Goal: Check status: Check status

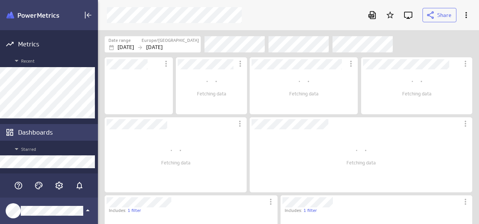
scroll to position [28, 379]
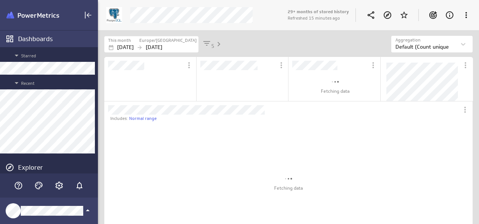
scroll to position [136, 171]
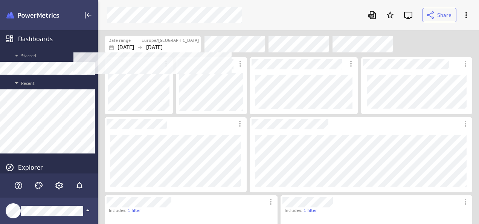
click at [141, 42] on div "Date range" at bounding box center [125, 40] width 32 height 6
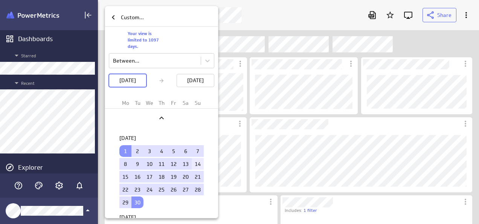
click at [192, 158] on td "14" at bounding box center [198, 164] width 12 height 12
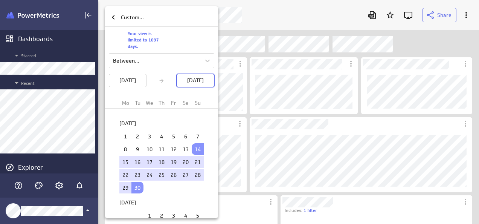
click at [124, 134] on td "1" at bounding box center [125, 136] width 12 height 12
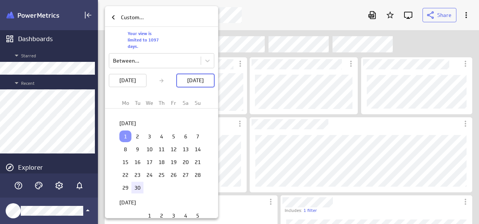
click at [135, 183] on td "30" at bounding box center [138, 188] width 12 height 12
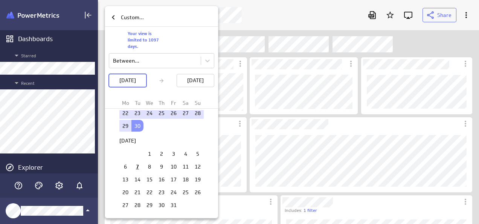
click at [267, 22] on div at bounding box center [239, 112] width 479 height 224
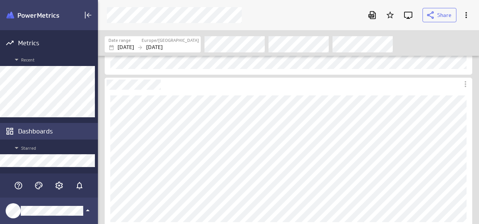
click at [30, 130] on div "Dashboards" at bounding box center [57, 131] width 78 height 8
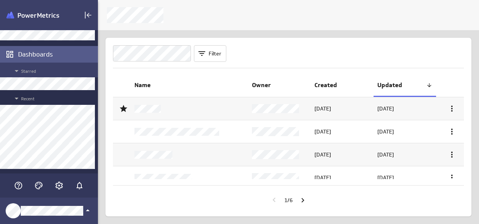
scroll to position [101, 0]
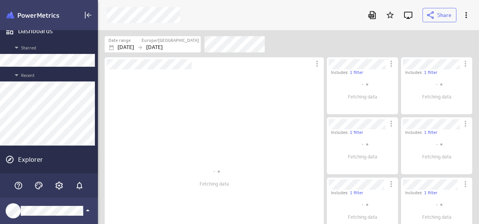
scroll to position [49, 75]
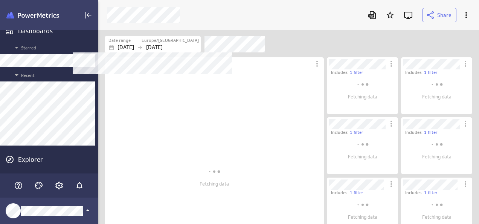
click at [163, 46] on p "[DATE]" at bounding box center [154, 47] width 17 height 8
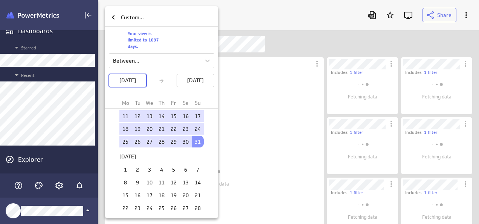
scroll to position [61, 0]
click at [124, 167] on td "1" at bounding box center [125, 169] width 12 height 12
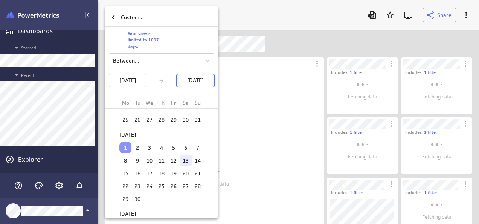
scroll to position [86, 0]
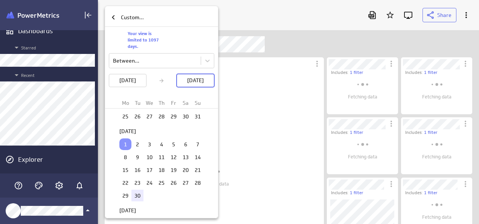
click at [132, 194] on td "30" at bounding box center [138, 196] width 12 height 12
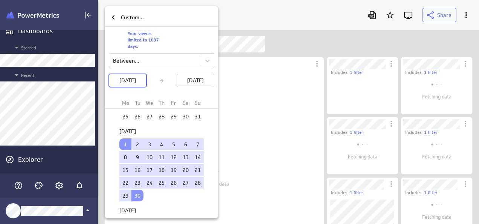
scroll to position [43, 75]
click at [304, 39] on div at bounding box center [239, 112] width 479 height 224
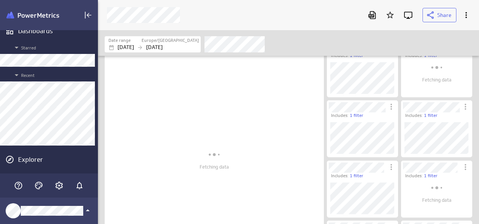
scroll to position [17, 0]
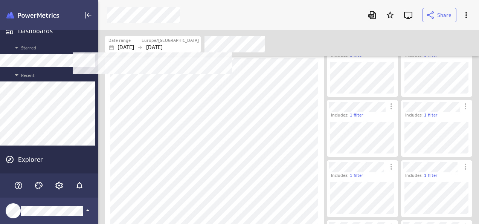
click at [139, 43] on div "Date range" at bounding box center [125, 40] width 32 height 6
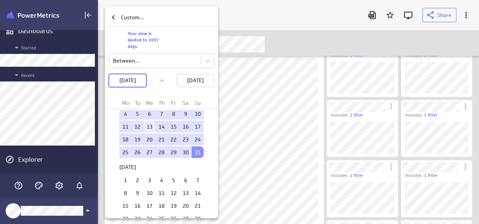
scroll to position [0, 0]
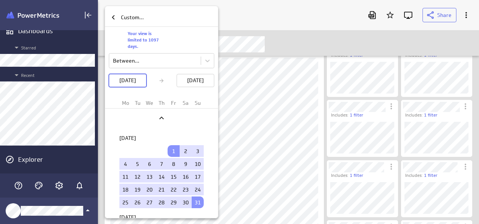
click at [327, 34] on div at bounding box center [239, 112] width 479 height 224
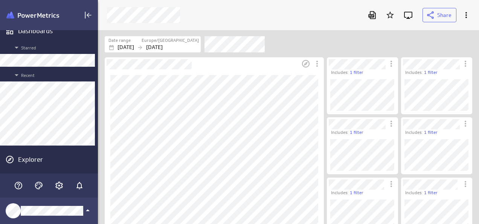
scroll to position [18, 0]
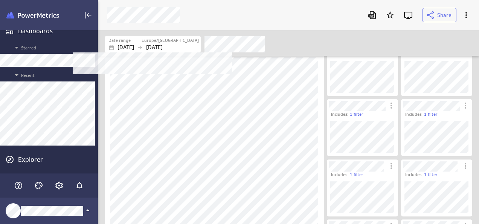
click at [143, 44] on icon "Filters" at bounding box center [140, 47] width 6 height 6
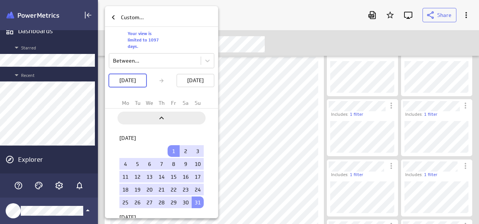
click at [162, 117] on icon "Previous" at bounding box center [161, 117] width 5 height 3
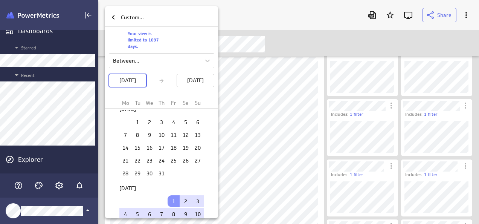
scroll to position [934, 0]
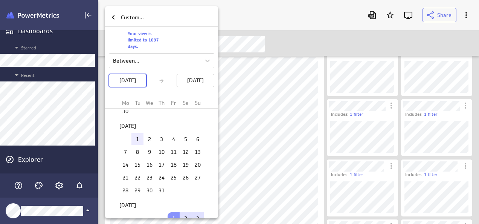
click at [134, 133] on td "1" at bounding box center [138, 139] width 12 height 12
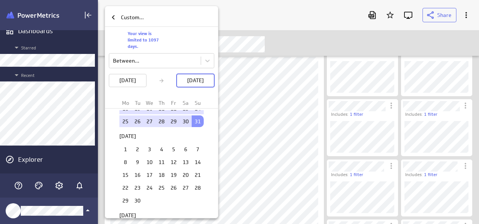
scroll to position [1090, 0]
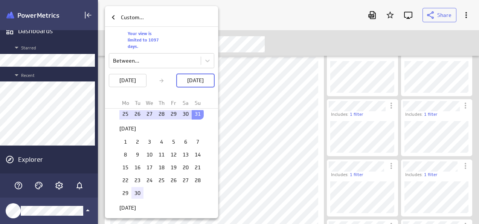
click at [134, 187] on td "30" at bounding box center [138, 193] width 12 height 12
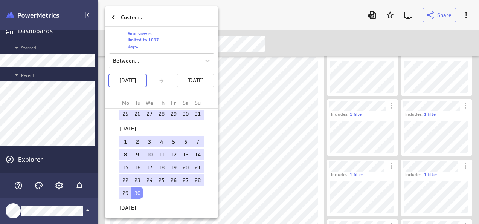
click at [134, 187] on td "30" at bounding box center [138, 193] width 12 height 12
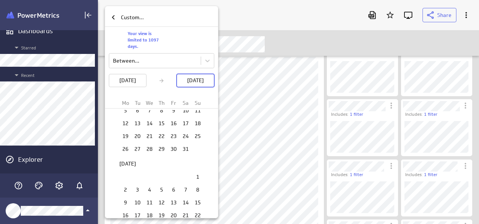
scroll to position [1444, 0]
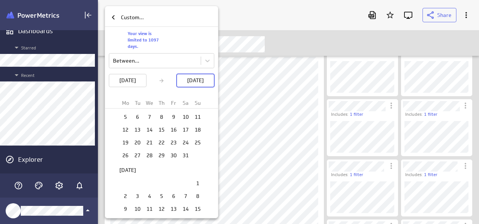
click at [286, 52] on div at bounding box center [239, 112] width 479 height 224
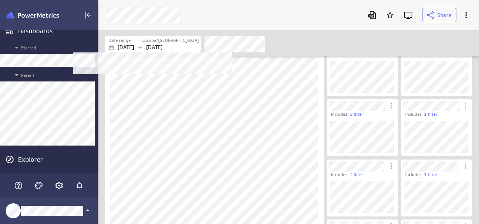
click at [163, 45] on p "[DATE]" at bounding box center [154, 47] width 17 height 8
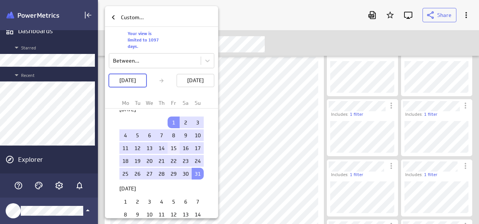
scroll to position [0, 0]
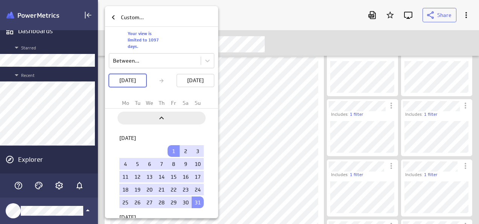
click at [163, 119] on icon "Previous" at bounding box center [161, 117] width 9 height 9
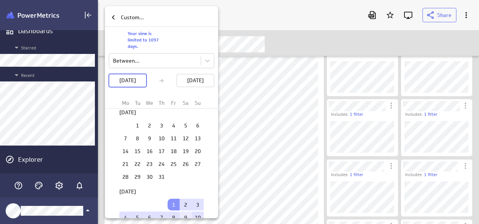
scroll to position [902, 0]
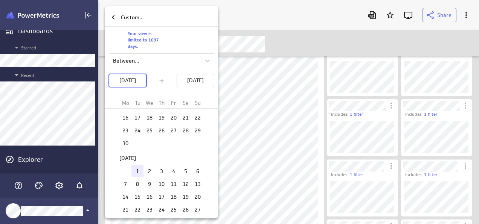
click at [133, 165] on td "1" at bounding box center [138, 171] width 12 height 12
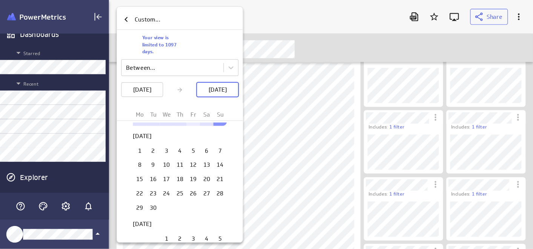
scroll to position [1098, 0]
click at [133, 179] on td "30" at bounding box center [138, 185] width 12 height 12
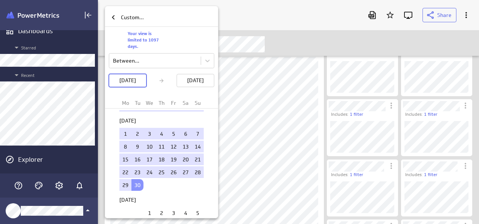
click at [107, 185] on div "[DATE] 1 2 3 4 5 6 7 8 9 10 11 12 13 14 15 16 17 18 19 20 21 22 23 24 25 26 27 …" at bounding box center [161, 158] width 113 height 121
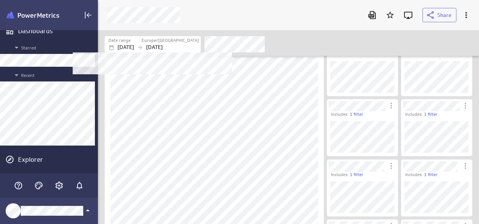
click at [163, 44] on p "[DATE]" at bounding box center [154, 47] width 17 height 8
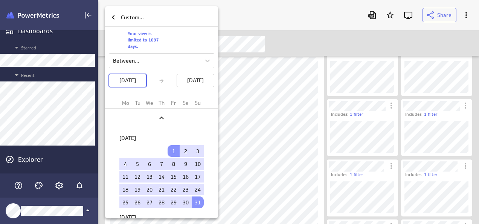
drag, startPoint x: 175, startPoint y: 44, endPoint x: 194, endPoint y: 49, distance: 19.8
click at [194, 49] on div "Your view is limited to 1097 days." at bounding box center [162, 40] width 68 height 26
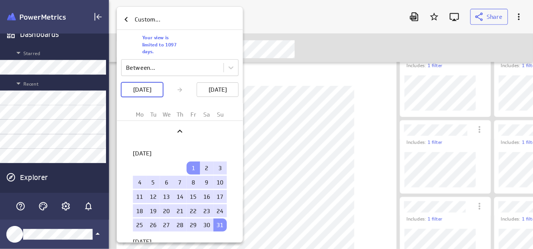
scroll to position [260, 446]
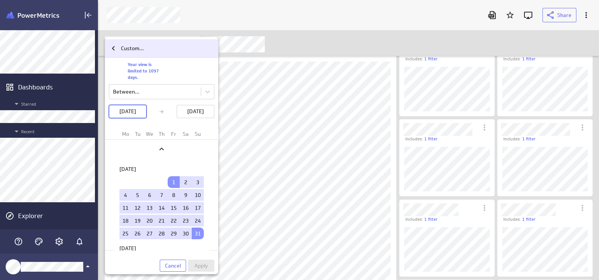
drag, startPoint x: 194, startPoint y: 49, endPoint x: 218, endPoint y: 55, distance: 25.2
click at [218, 55] on div "Custom..." at bounding box center [161, 48] width 113 height 18
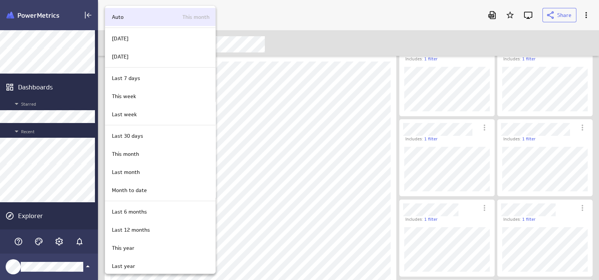
click at [129, 21] on div "Auto This month" at bounding box center [160, 17] width 110 height 18
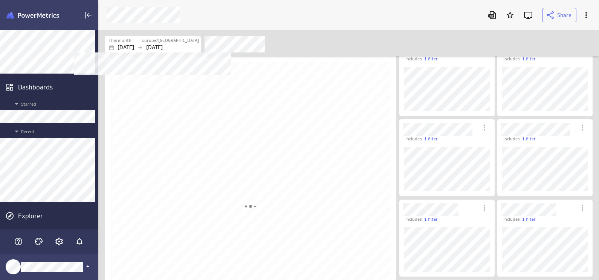
click at [158, 49] on div "[DATE] [DATE]" at bounding box center [154, 47] width 90 height 8
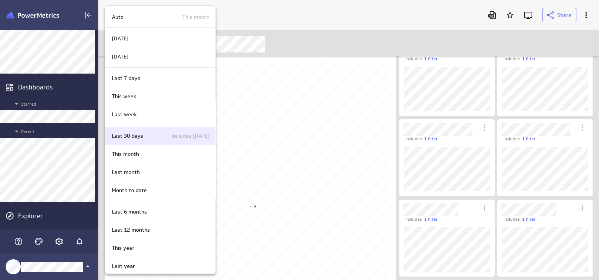
click at [141, 132] on p "Last 30 days" at bounding box center [127, 136] width 31 height 8
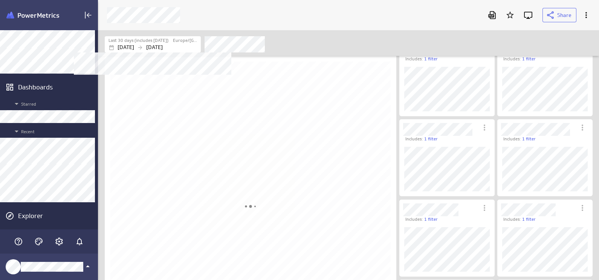
click at [152, 51] on div "[DATE] [DATE]" at bounding box center [154, 47] width 90 height 8
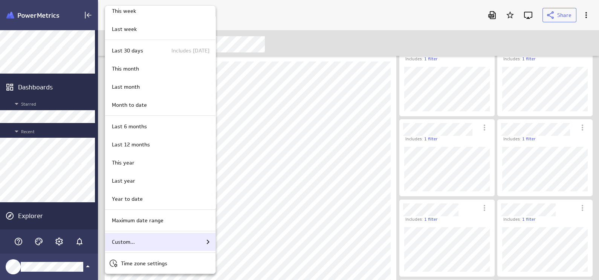
click at [199, 224] on div "Custom..." at bounding box center [161, 241] width 104 height 9
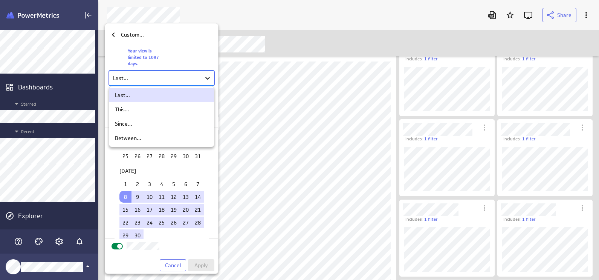
click at [210, 75] on body "Metrics Recent Dashboards Starred Recent Explorer Share Last 30 days (includes …" at bounding box center [299, 140] width 599 height 280
click at [135, 136] on div "Between..." at bounding box center [128, 138] width 26 height 7
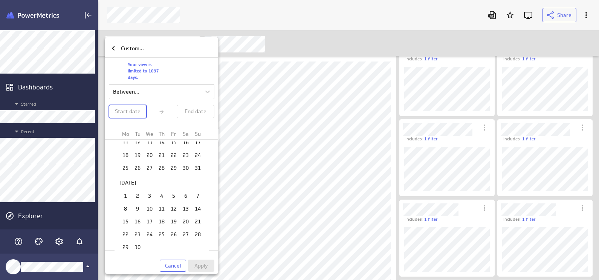
click at [135, 162] on td "26" at bounding box center [138, 168] width 12 height 12
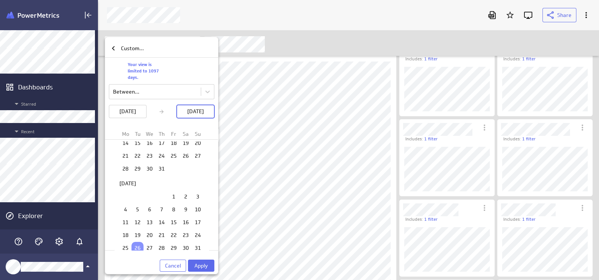
click at [168, 190] on table "1 2 3 4 5 6 7 8 9 10 11 12 13 14 15 16 17 18 19 20 21 22 23 24 25 26 27 28 29 3…" at bounding box center [161, 221] width 84 height 65
click at [170, 190] on td "1" at bounding box center [174, 196] width 12 height 12
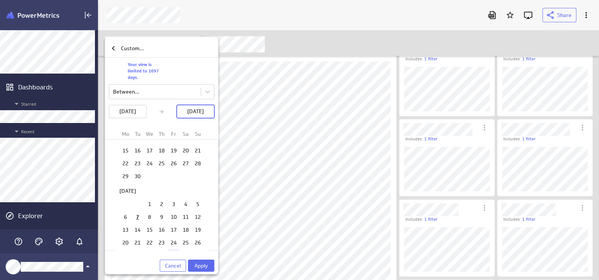
click at [171, 224] on td "31" at bounding box center [174, 255] width 12 height 12
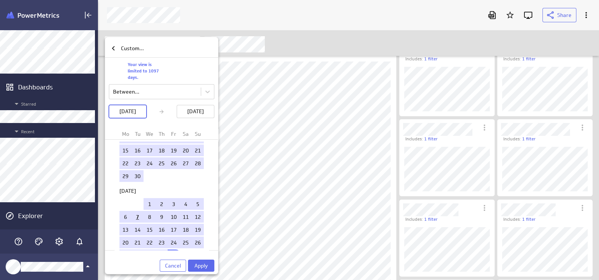
click at [171, 224] on td "31" at bounding box center [174, 255] width 12 height 12
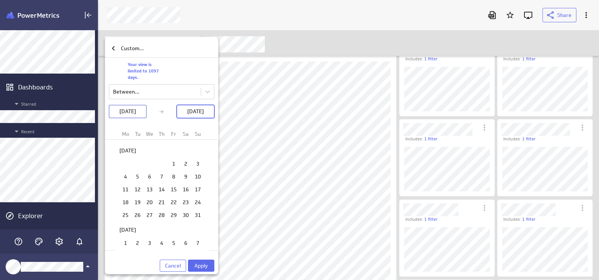
click at [130, 111] on p "[DATE]" at bounding box center [127, 111] width 17 height 8
click at [172, 158] on td "1" at bounding box center [174, 164] width 12 height 12
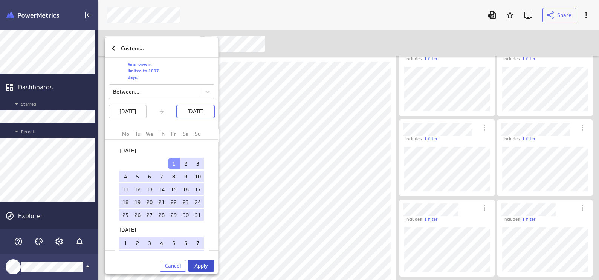
click at [207, 224] on span "Apply" at bounding box center [202, 265] width 14 height 7
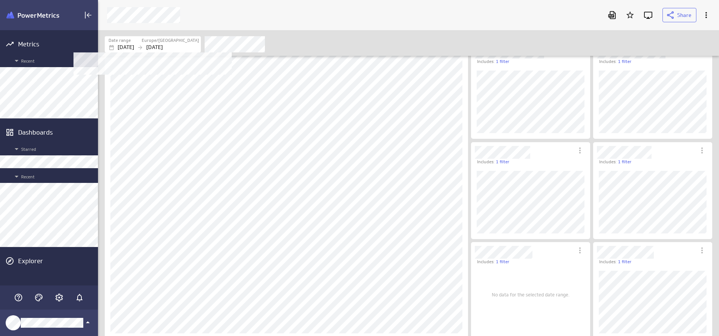
click at [141, 41] on div "Date range" at bounding box center [125, 40] width 32 height 6
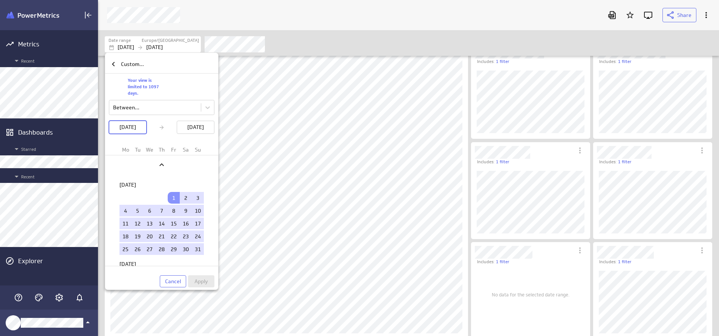
click at [291, 224] on div at bounding box center [359, 168] width 719 height 336
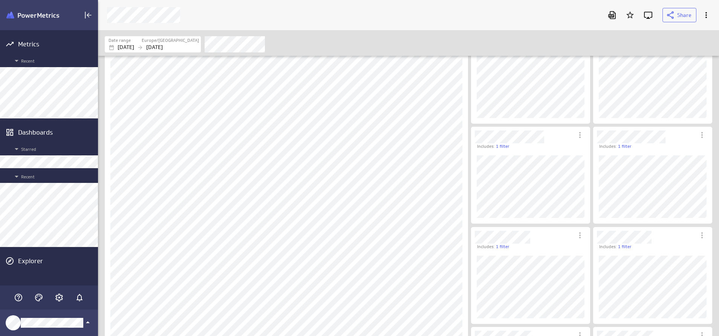
scroll to position [27, 0]
